Goal: Find specific page/section: Find specific page/section

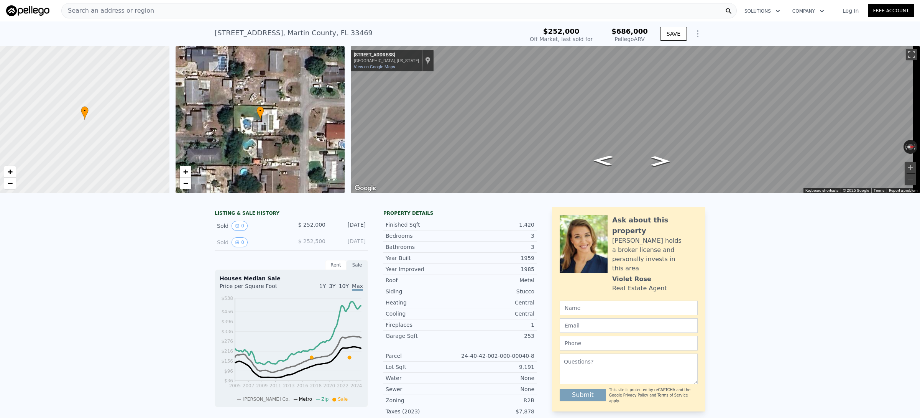
click at [138, 15] on div "Search an address or region" at bounding box center [108, 10] width 92 height 15
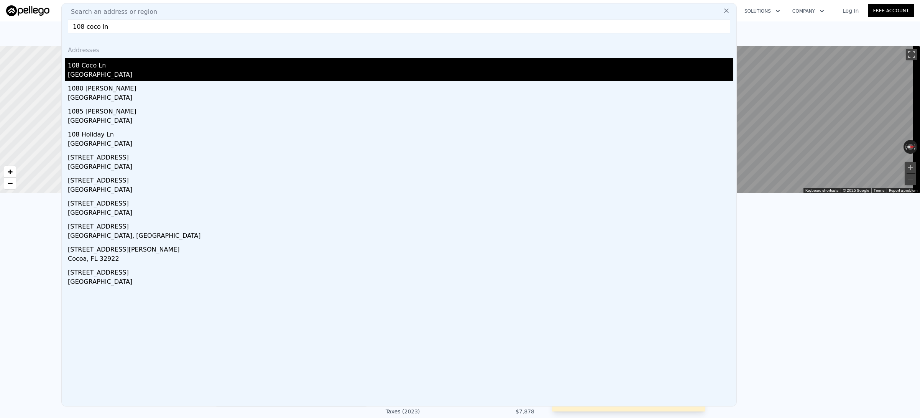
type input "108 coco ln"
click at [93, 67] on div "108 Coco Ln" at bounding box center [401, 64] width 666 height 12
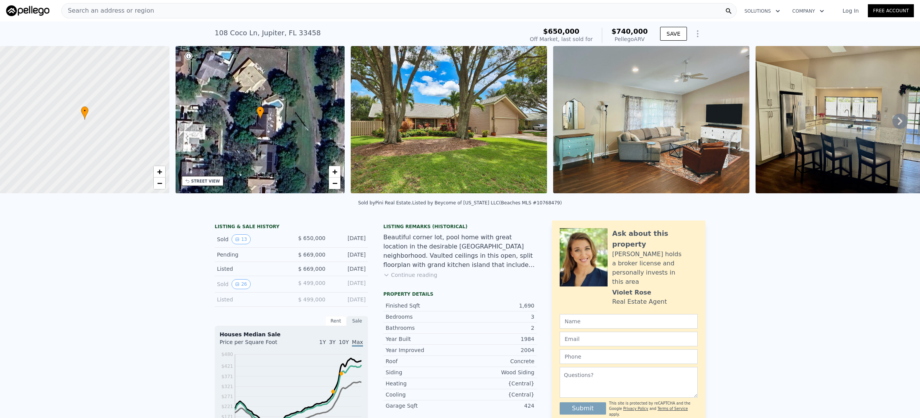
click at [181, 14] on div "Search an address or region" at bounding box center [399, 10] width 676 height 15
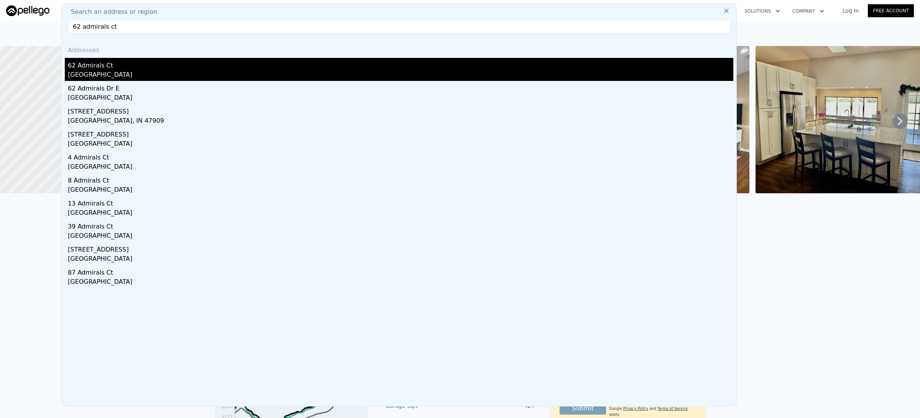
type input "62 admirals ct"
click at [93, 69] on div "62 Admirals Ct" at bounding box center [401, 64] width 666 height 12
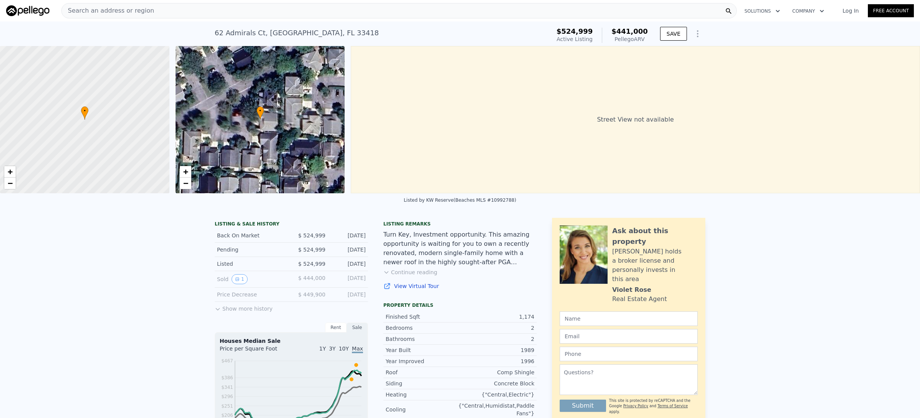
click at [102, 13] on span "Search an address or region" at bounding box center [108, 10] width 92 height 9
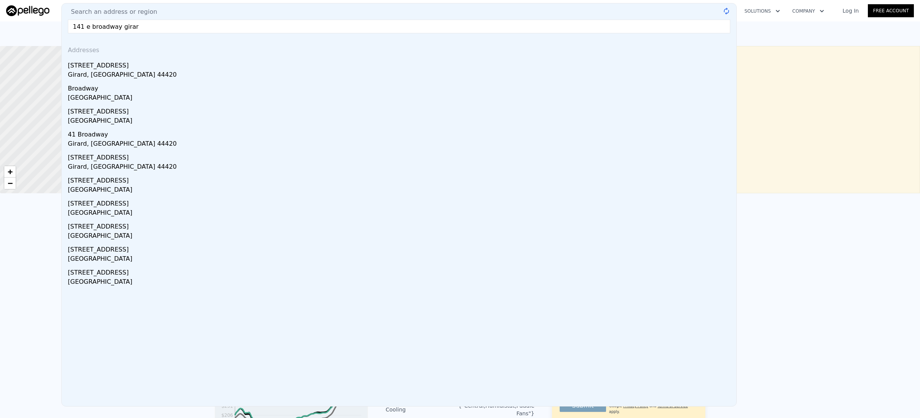
type input "141 e broadway [PERSON_NAME]"
